Goal: Navigation & Orientation: Find specific page/section

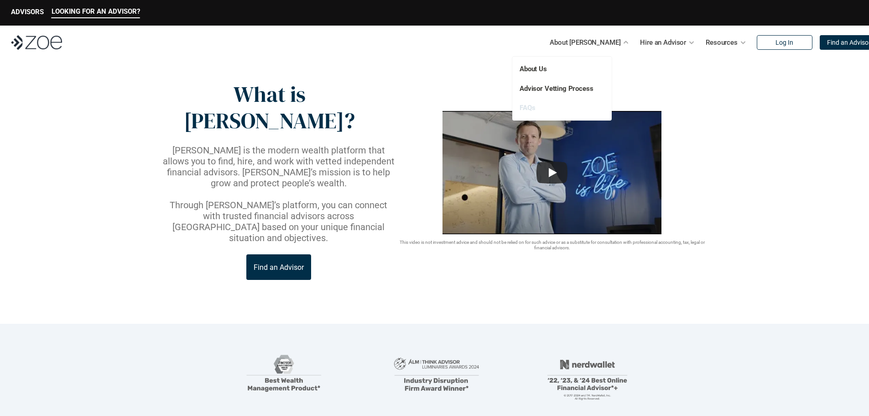
click at [524, 107] on link "FAQs" at bounding box center [528, 108] width 16 height 8
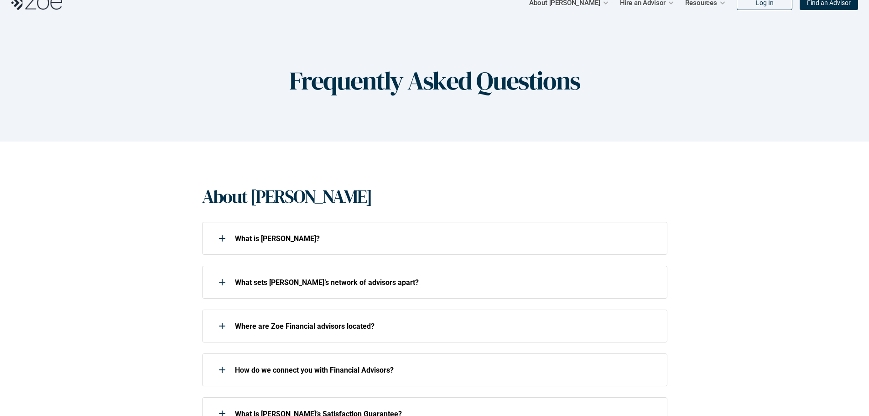
scroll to position [91, 0]
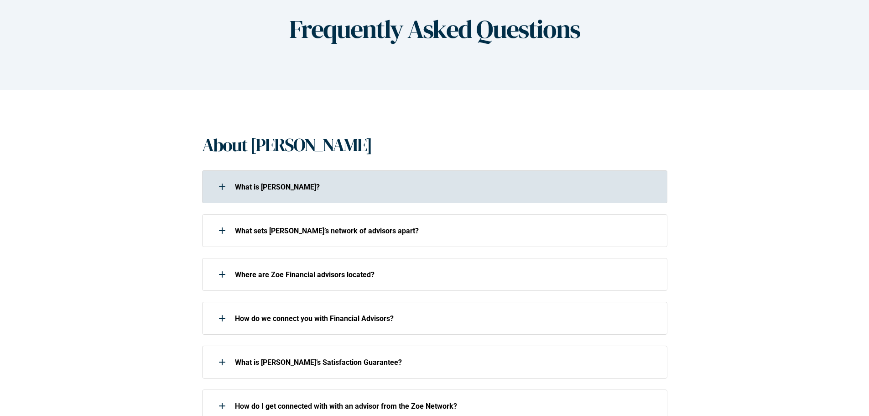
click at [218, 189] on div at bounding box center [222, 187] width 18 height 18
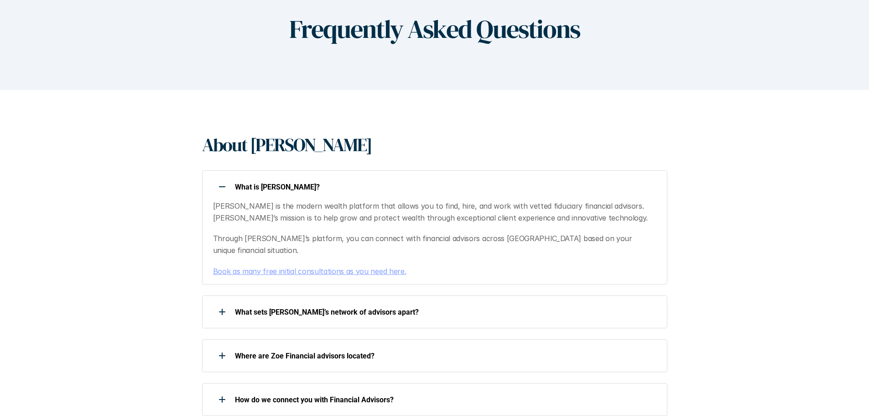
click at [224, 190] on div at bounding box center [222, 187] width 18 height 18
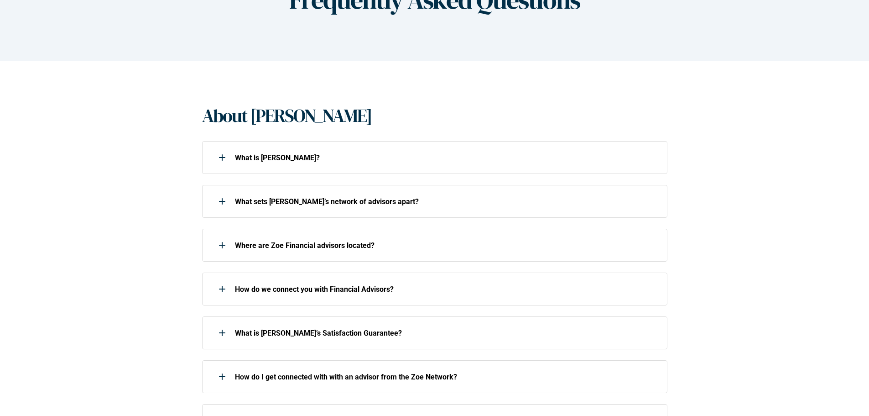
scroll to position [137, 0]
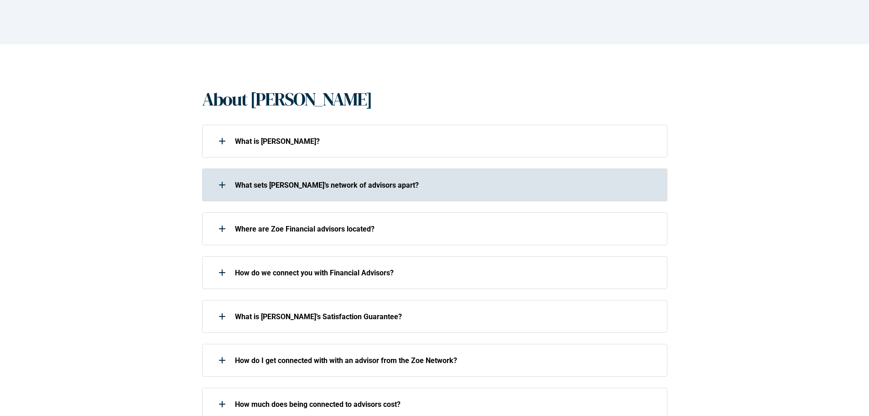
click at [225, 187] on div at bounding box center [222, 185] width 18 height 18
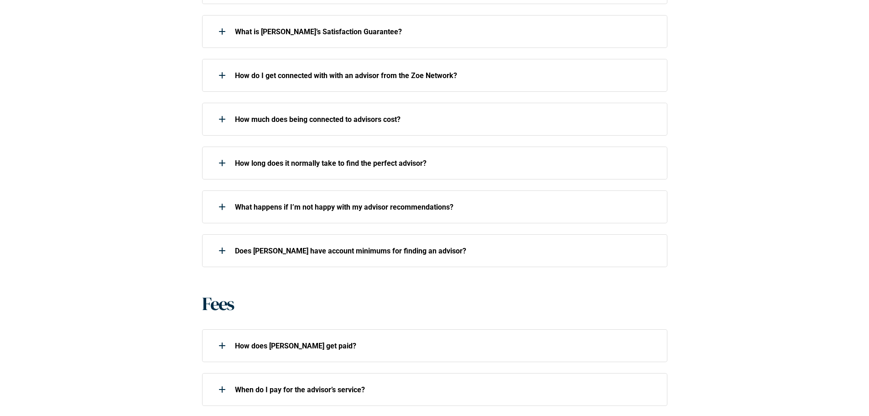
scroll to position [639, 0]
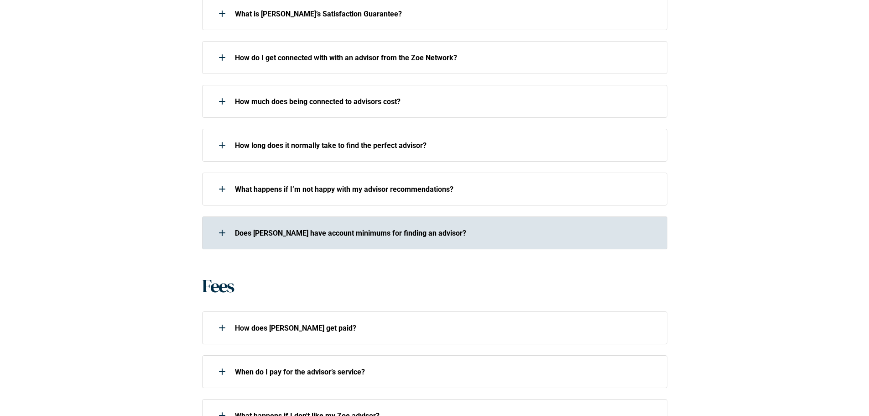
click at [225, 224] on div at bounding box center [222, 233] width 18 height 18
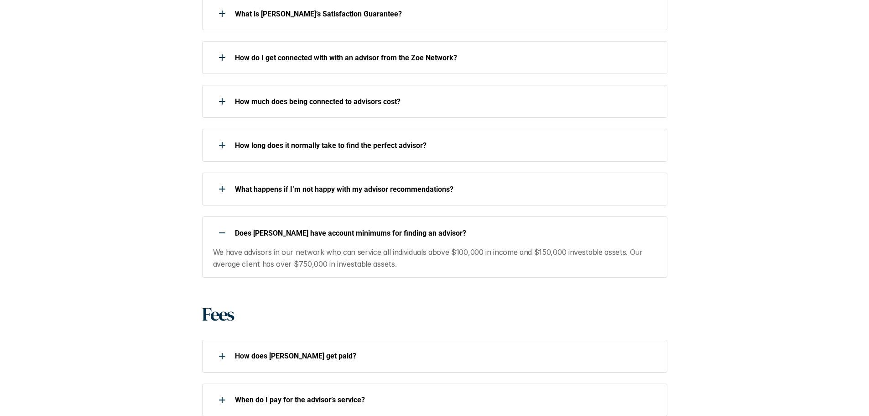
click at [225, 224] on div at bounding box center [222, 233] width 18 height 18
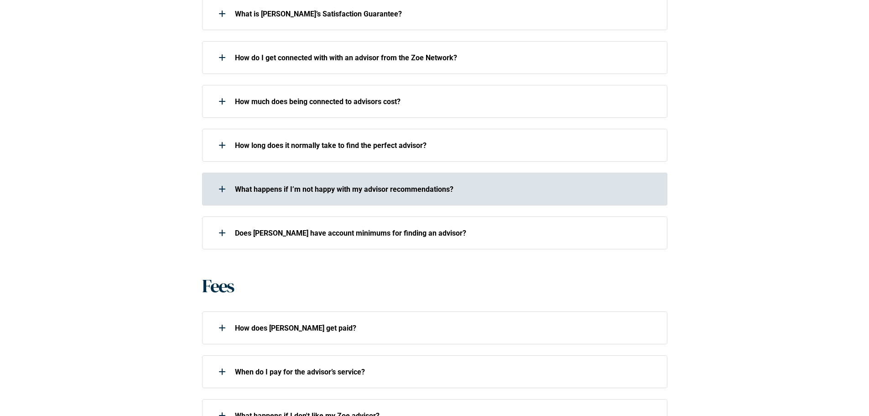
click at [225, 181] on div at bounding box center [222, 189] width 18 height 18
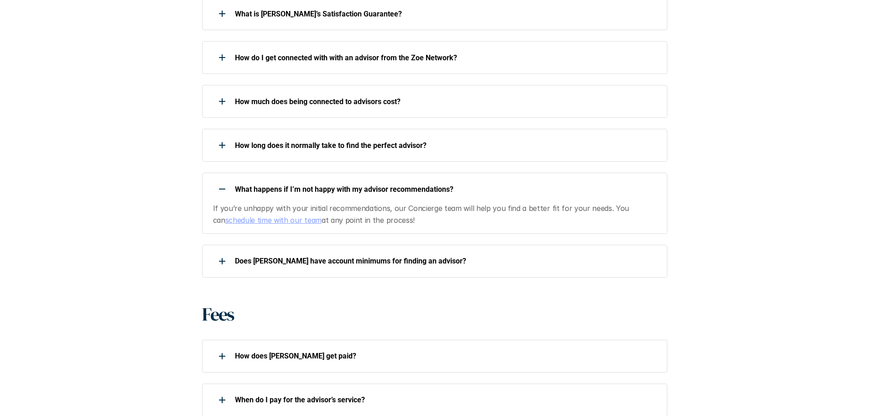
click at [224, 180] on div at bounding box center [222, 189] width 18 height 18
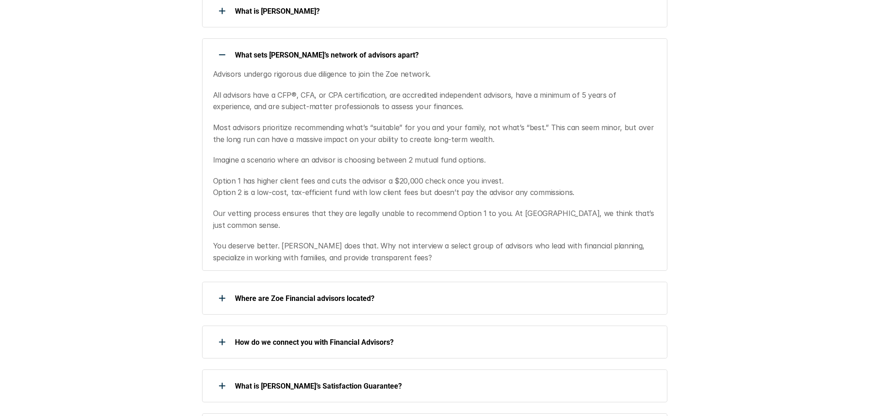
scroll to position [0, 0]
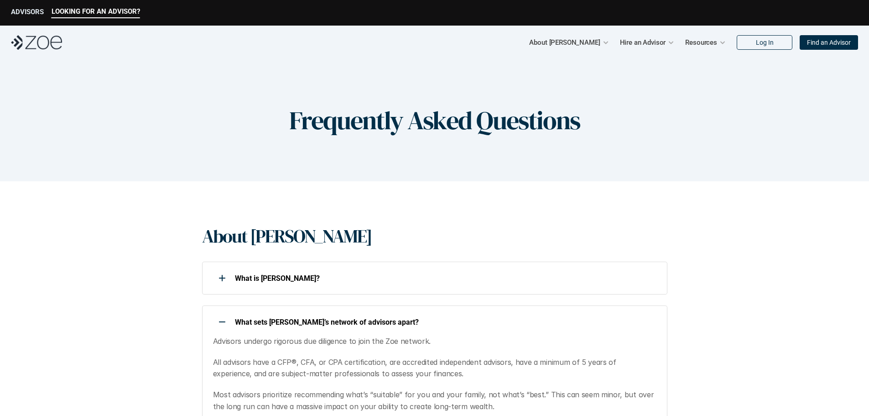
click at [26, 15] on p "ADVISORS" at bounding box center [27, 12] width 33 height 8
